Goal: Task Accomplishment & Management: Complete application form

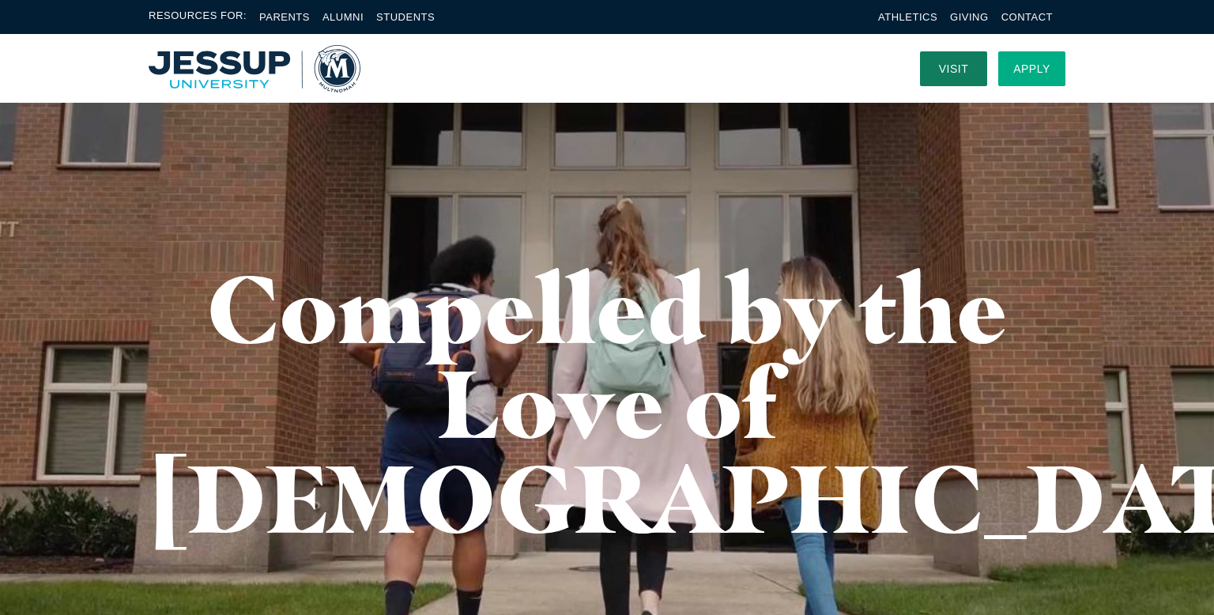
click at [1050, 74] on link "Apply" at bounding box center [1031, 68] width 67 height 35
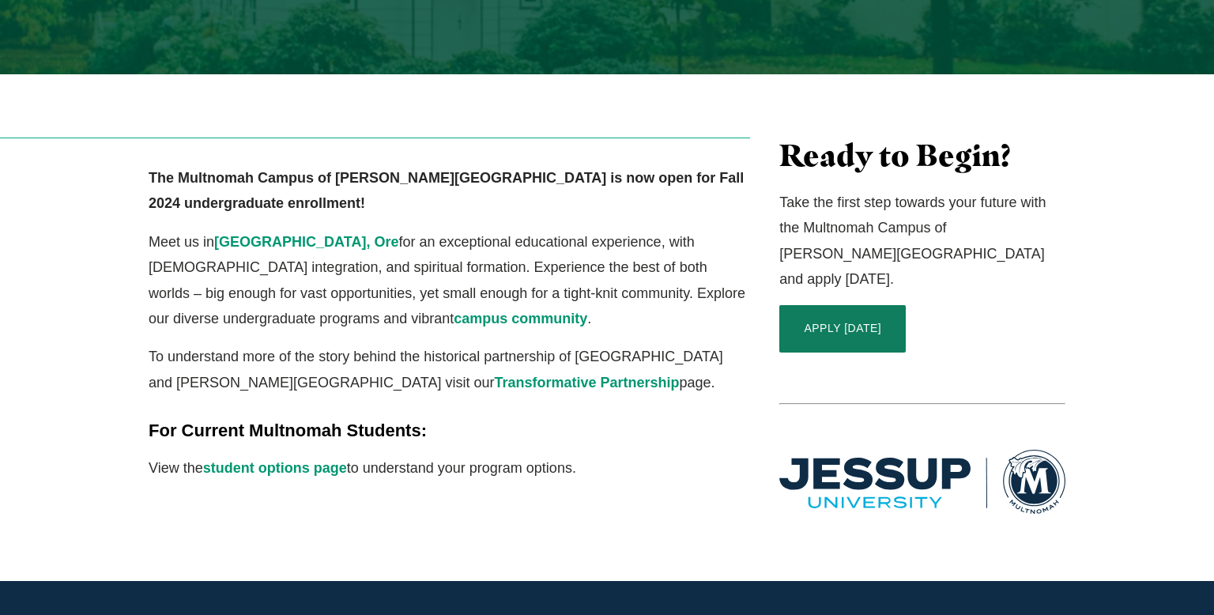
scroll to position [427, 0]
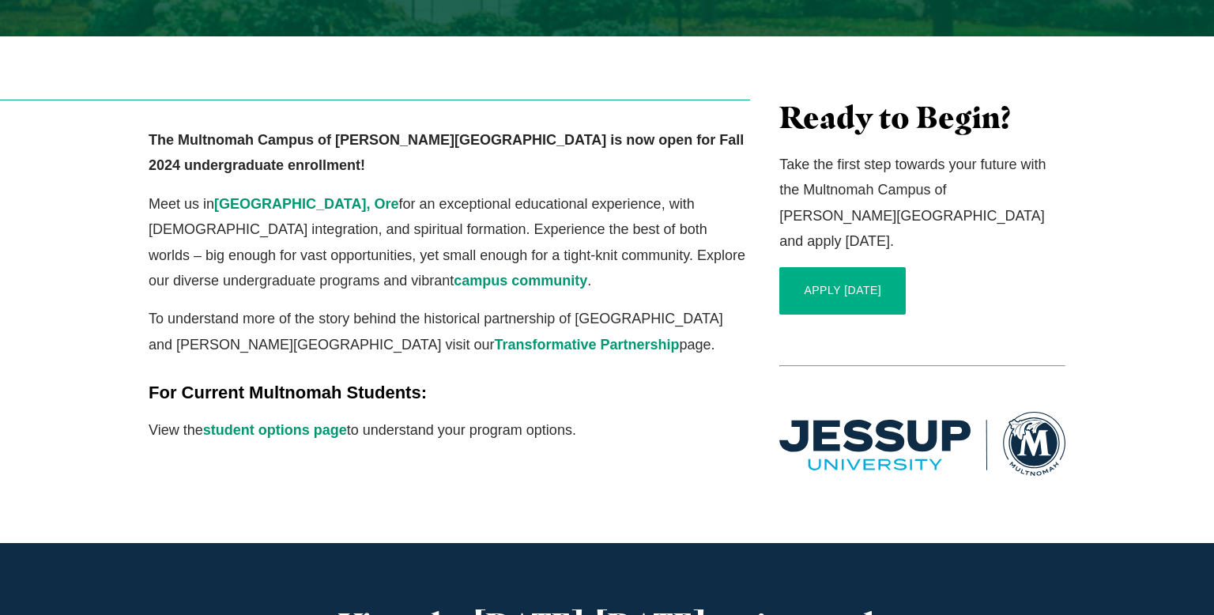
click at [807, 267] on link "APPLY [DATE]" at bounding box center [842, 290] width 126 height 47
click at [732, 100] on div "The Multnomah Campus of [PERSON_NAME][GEOGRAPHIC_DATA] is now open for Fall 202…" at bounding box center [449, 290] width 631 height 380
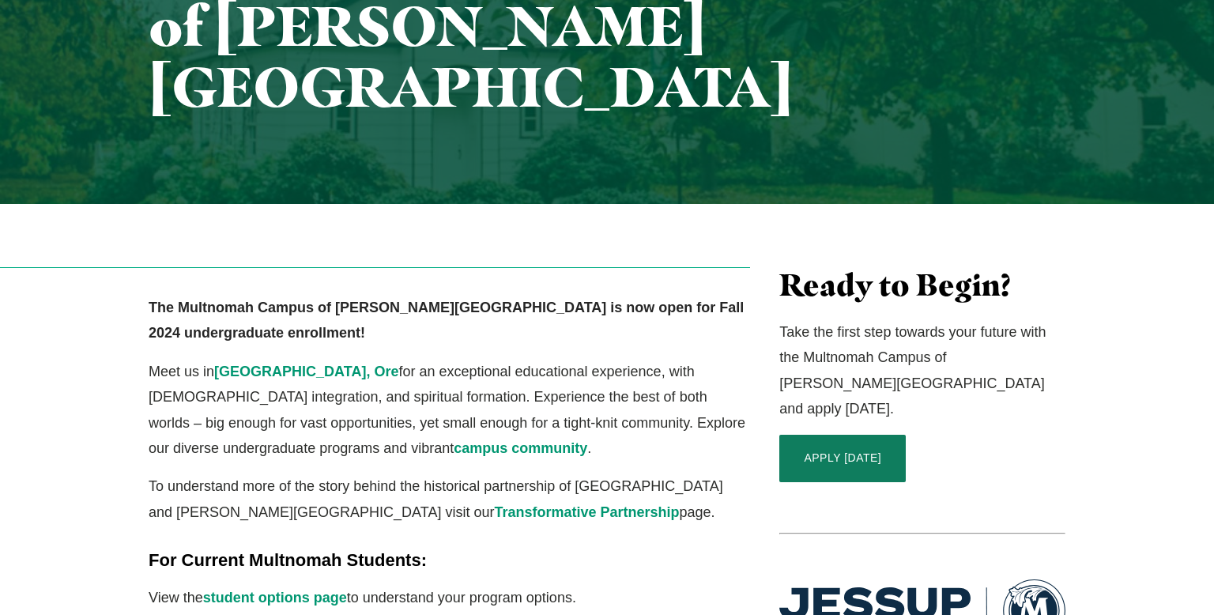
scroll to position [278, 0]
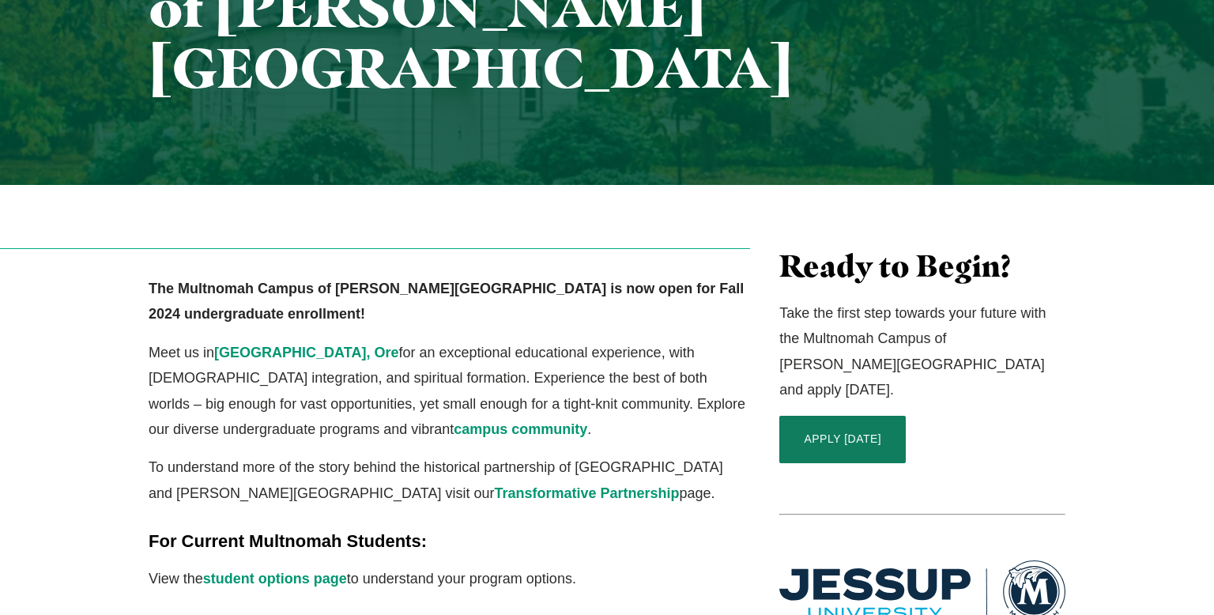
click at [340, 461] on div "The Multnomah Campus of [PERSON_NAME][GEOGRAPHIC_DATA] is now open for Fall 202…" at bounding box center [449, 438] width 631 height 380
